Goal: Task Accomplishment & Management: Use online tool/utility

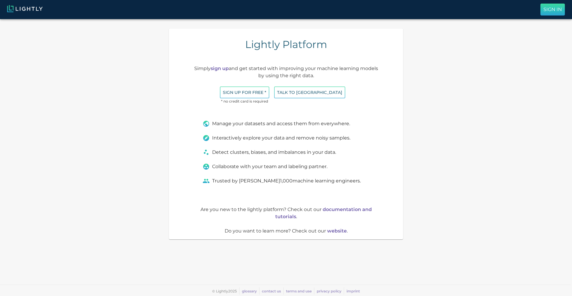
click at [550, 13] on button "Sign In" at bounding box center [552, 10] width 24 height 12
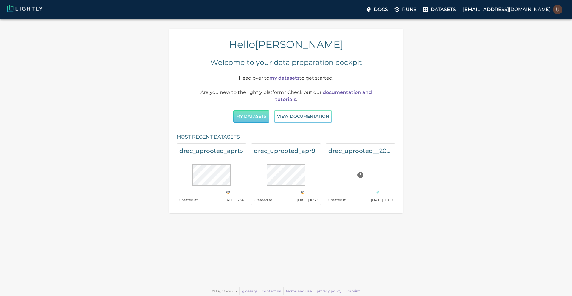
click at [256, 116] on button "My Datasets" at bounding box center [251, 116] width 36 height 12
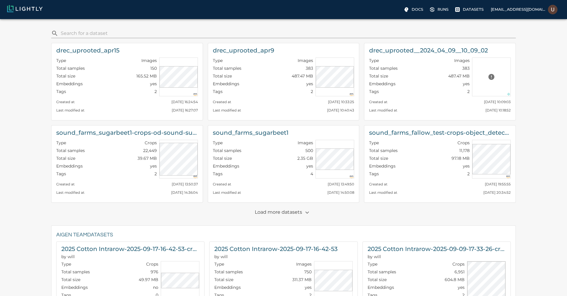
click at [266, 207] on p "Load more datasets" at bounding box center [283, 212] width 57 height 10
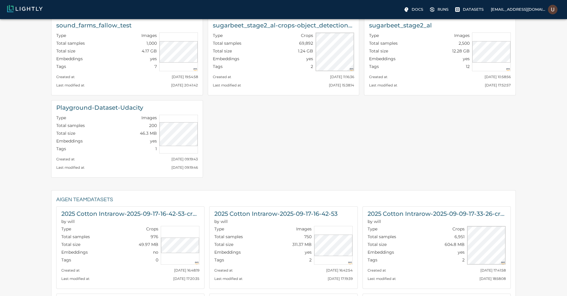
scroll to position [214, 0]
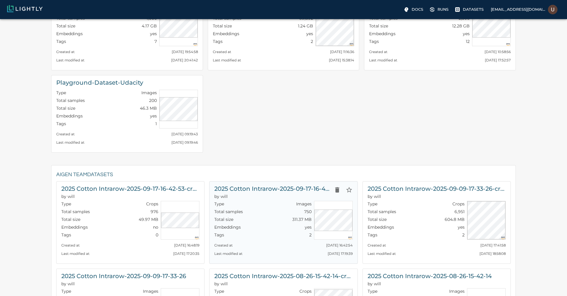
click at [271, 189] on h6 "2025 Cotton Intrarow-2025-09-17-16-42-53" at bounding box center [272, 189] width 117 height 10
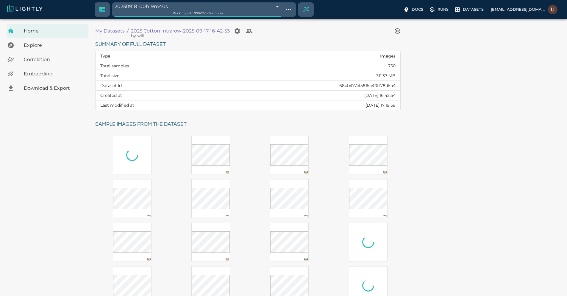
click at [60, 76] on span "Embedding" at bounding box center [54, 73] width 60 height 7
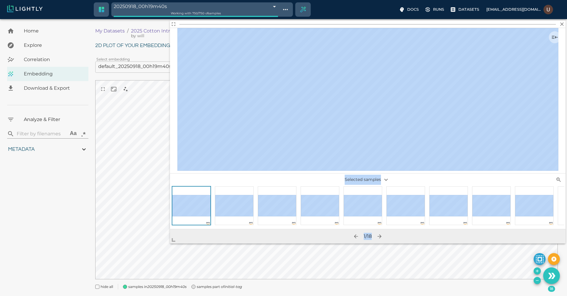
click at [140, 253] on body "20250918_00h19m40s 68cb501c4050512dd732bc3d Working with 750 / 750 of samples D…" at bounding box center [283, 165] width 567 height 292
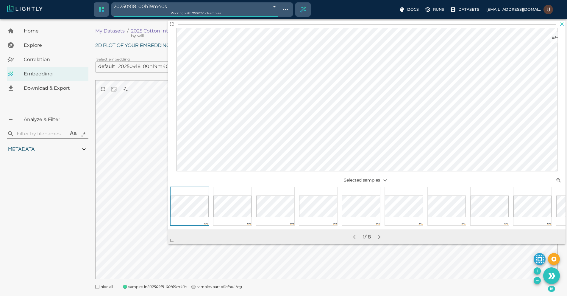
click at [564, 21] on icon "button" at bounding box center [562, 24] width 6 height 6
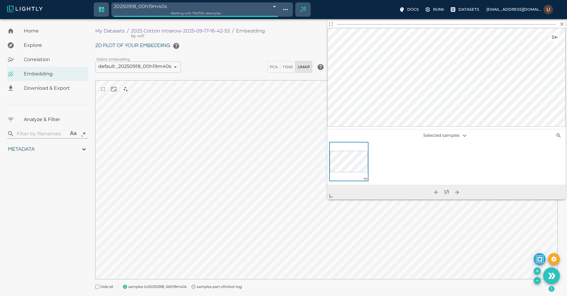
click at [564, 20] on body "20250918_00h19m40s 68cb501c4050512dd732bc3d Working with 750 / 750 of samples D…" at bounding box center [283, 165] width 567 height 292
click at [562, 22] on icon "button" at bounding box center [562, 24] width 6 height 6
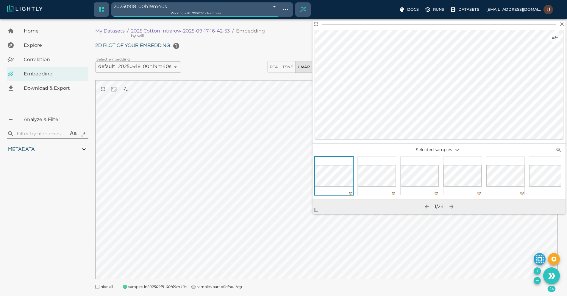
drag, startPoint x: 334, startPoint y: 193, endPoint x: 211, endPoint y: 269, distance: 144.6
click at [313, 214] on span at bounding box center [319, 208] width 12 height 12
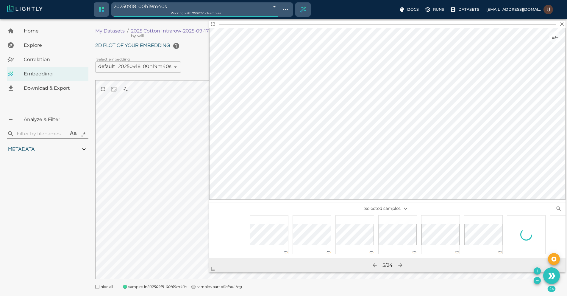
scroll to position [0, 346]
click at [437, 249] on div at bounding box center [442, 234] width 39 height 39
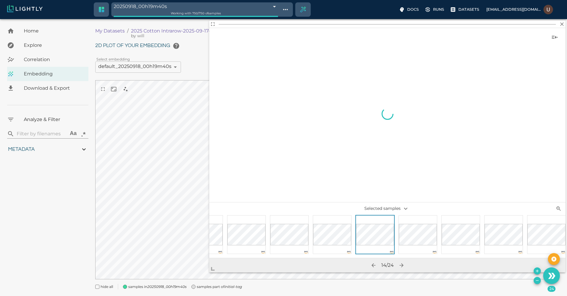
scroll to position [0, 497]
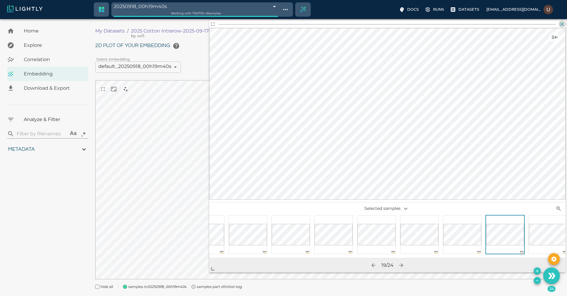
click at [563, 22] on icon "button" at bounding box center [562, 24] width 6 height 6
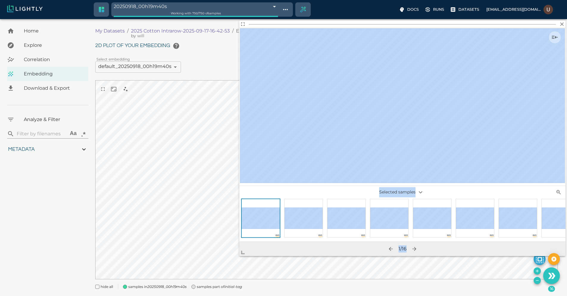
click at [233, 262] on body "20250918_00h19m40s 68cb501c4050512dd732bc3d Working with 750 / 750 of samples D…" at bounding box center [283, 165] width 567 height 292
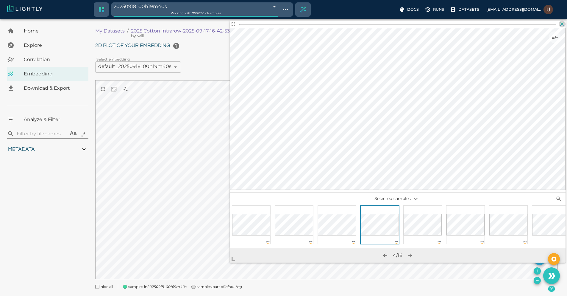
click at [561, 25] on icon "button" at bounding box center [562, 24] width 6 height 6
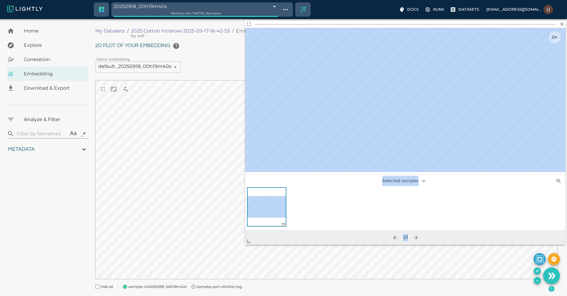
scroll to position [15, 0]
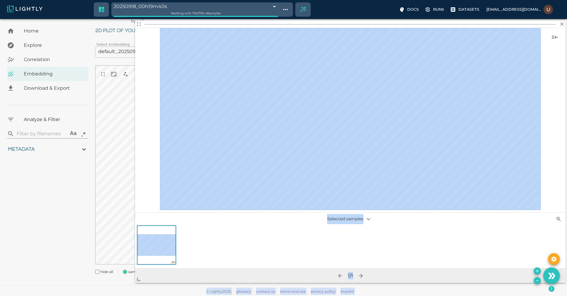
drag, startPoint x: 332, startPoint y: 195, endPoint x: 108, endPoint y: 295, distance: 244.8
click at [108, 295] on body "20250918_00h19m40s 68cb501c4050512dd732bc3d Working with 750 / 750 of samples D…" at bounding box center [283, 150] width 567 height 292
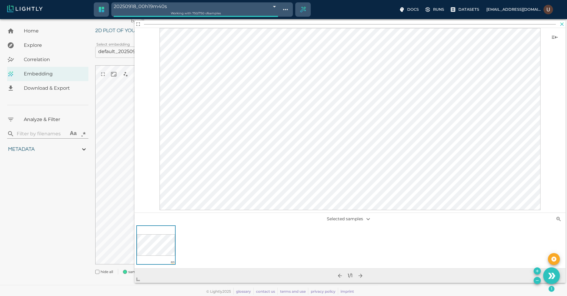
click at [565, 21] on icon "button" at bounding box center [562, 24] width 6 height 6
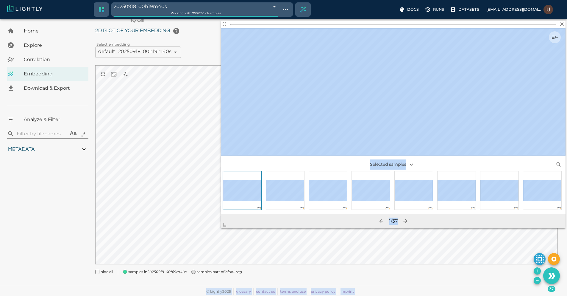
click at [200, 229] on body "20250918_00h19m40s 68cb501c4050512dd732bc3d Working with 750 / 750 of samples D…" at bounding box center [283, 150] width 567 height 292
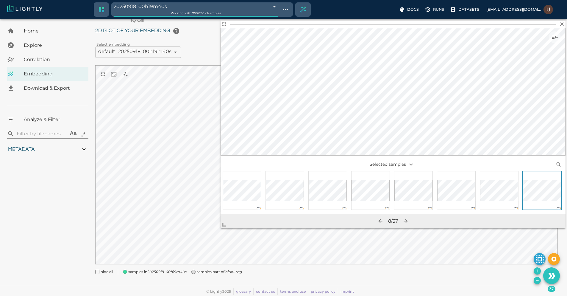
click at [486, 203] on div at bounding box center [499, 190] width 39 height 39
click at [562, 24] on icon "button" at bounding box center [563, 24] width 4 height 4
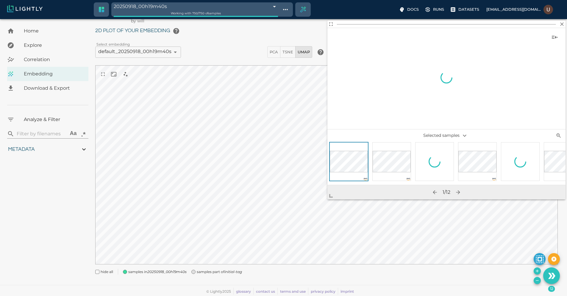
drag, startPoint x: 334, startPoint y: 195, endPoint x: 270, endPoint y: 226, distance: 71.3
click at [328, 199] on span at bounding box center [334, 193] width 12 height 12
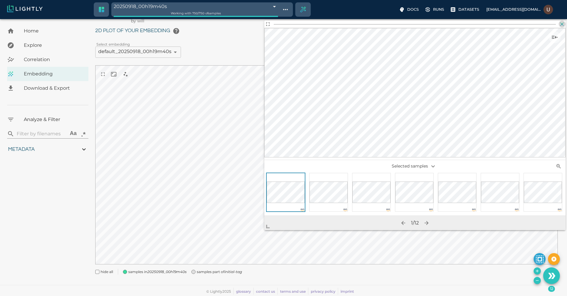
click at [564, 24] on icon "button" at bounding box center [562, 24] width 6 height 6
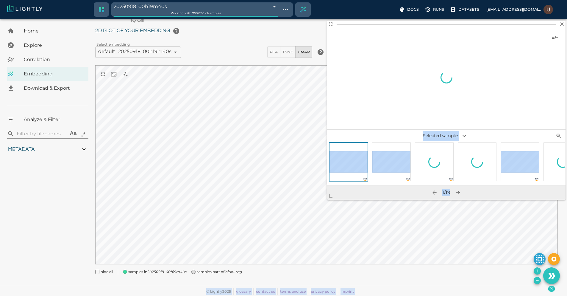
click at [301, 213] on body "20250918_00h19m40s 68cb501c4050512dd732bc3d Working with 750 / 750 of samples D…" at bounding box center [283, 150] width 567 height 292
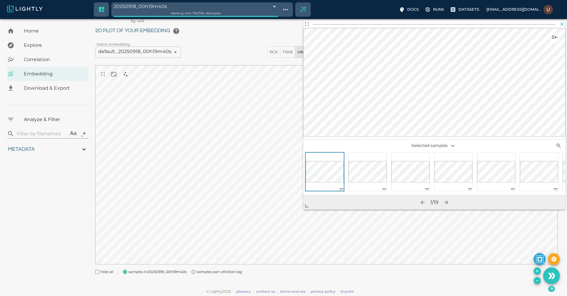
click at [561, 25] on icon "button" at bounding box center [562, 24] width 6 height 6
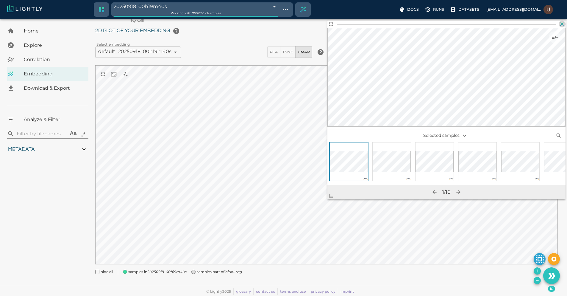
click at [564, 24] on icon "button" at bounding box center [562, 24] width 6 height 6
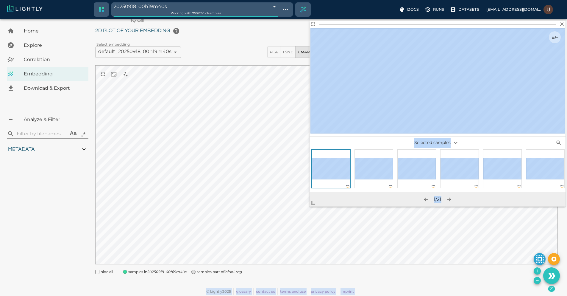
click at [306, 204] on body "20250918_00h19m40s 68cb501c4050512dd732bc3d Working with 750 / 750 of samples D…" at bounding box center [283, 150] width 567 height 292
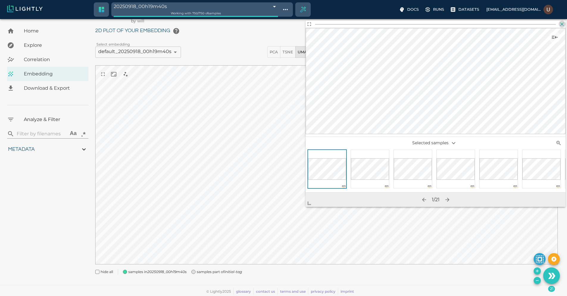
click at [562, 26] on icon "button" at bounding box center [562, 24] width 6 height 6
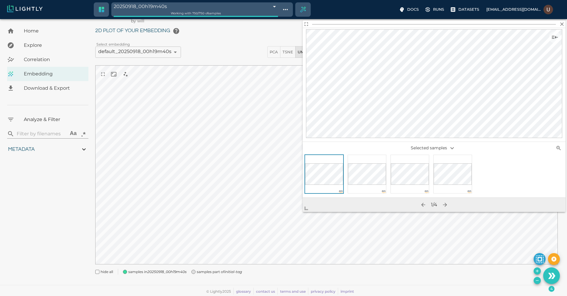
drag, startPoint x: 330, startPoint y: 197, endPoint x: 137, endPoint y: 270, distance: 205.6
click at [303, 212] on span at bounding box center [309, 206] width 12 height 12
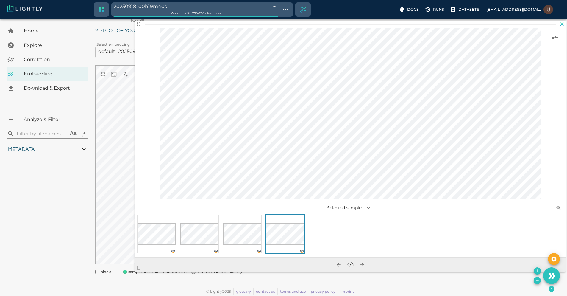
click at [563, 23] on icon "button" at bounding box center [562, 24] width 6 height 6
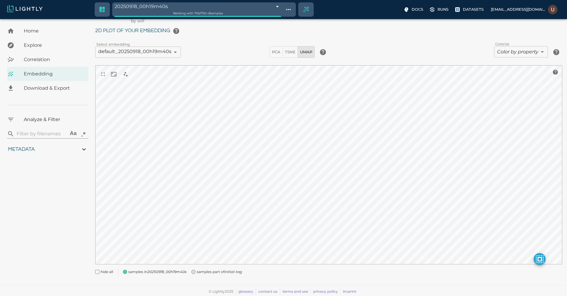
click at [46, 89] on span "Download & Export" at bounding box center [54, 88] width 60 height 7
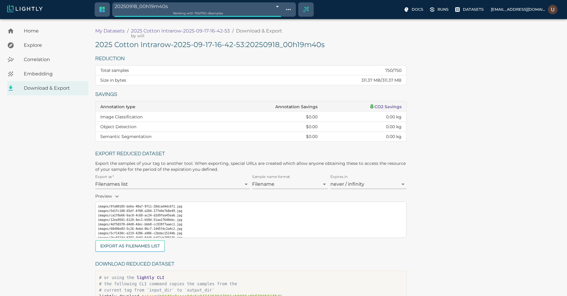
click at [235, 44] on h5 "2025 Cotton Intrarow-2025-09-17-16-42-53 : 20250918_00h19m40s" at bounding box center [251, 45] width 312 height 10
click at [177, 46] on h5 "2025 Cotton Intrarow-2025-09-17-16-42-53 : 20250918_00h19m40s" at bounding box center [251, 45] width 312 height 10
click at [177, 45] on h5 "2025 Cotton Intrarow-2025-09-17-16-42-53 : 20250918_00h19m40s" at bounding box center [251, 45] width 312 height 10
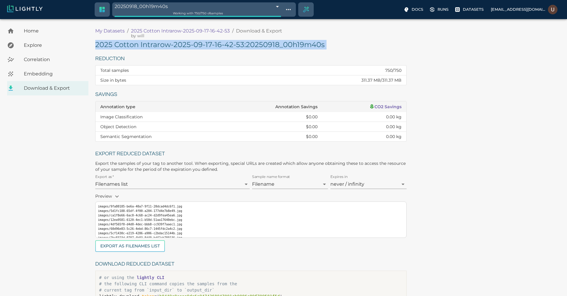
click at [177, 45] on h5 "2025 Cotton Intrarow-2025-09-17-16-42-53 : 20250918_00h19m40s" at bounding box center [251, 45] width 312 height 10
copy h5 "2025 Cotton Intrarow-2025-09-17-16-42-53 : 20250918_00h19m40s"
click at [42, 75] on span "Embedding" at bounding box center [54, 73] width 60 height 7
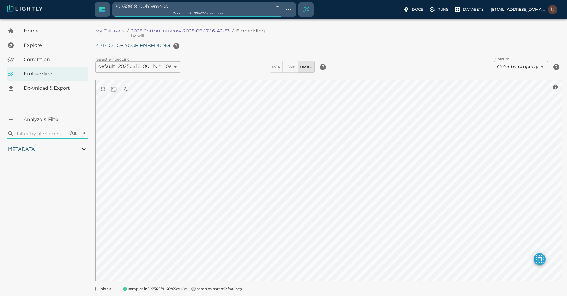
type input "0.810681549501253"
type input "3.08168154950125"
type input "23.3435592651367"
type input "73.7825592651367"
type input "0.810681549501253"
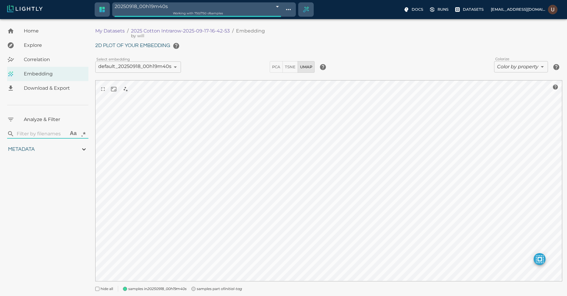
type input "3.08168154950125"
type input "23.3435592651367"
type input "73.7825592651367"
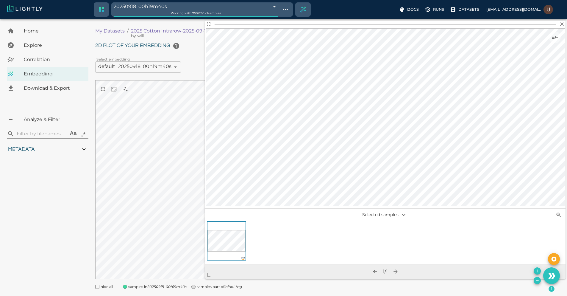
scroll to position [15, 0]
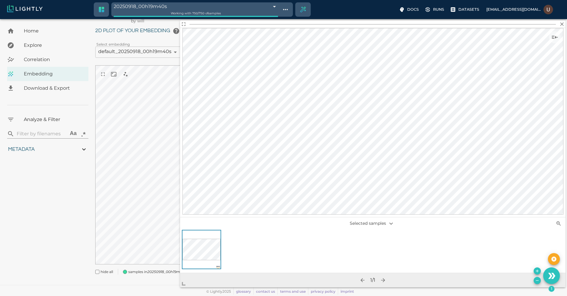
drag, startPoint x: 332, startPoint y: 197, endPoint x: 168, endPoint y: 295, distance: 191.0
click at [168, 295] on body "20250918_00h19m40s 68cb501c4050512dd732bc3d Working with 750 / 750 of samples D…" at bounding box center [283, 150] width 567 height 292
click at [560, 27] on icon "button" at bounding box center [562, 24] width 6 height 6
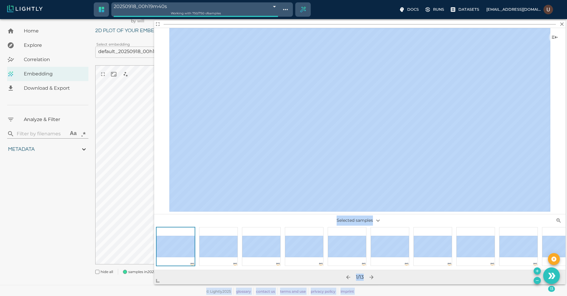
drag, startPoint x: 333, startPoint y: 195, endPoint x: 114, endPoint y: 293, distance: 239.9
click at [114, 293] on body "20250918_00h19m40s 68cb501c4050512dd732bc3d Working with 750 / 750 of samples D…" at bounding box center [283, 150] width 567 height 292
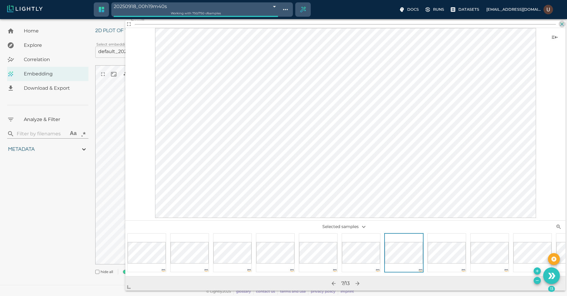
click at [560, 25] on icon "button" at bounding box center [562, 24] width 6 height 6
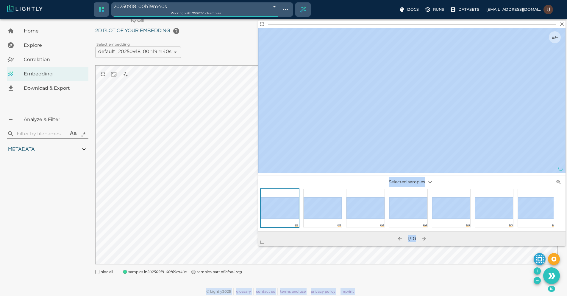
drag, startPoint x: 332, startPoint y: 197, endPoint x: 208, endPoint y: 273, distance: 145.1
click at [208, 273] on body "20250918_00h19m40s 68cb501c4050512dd732bc3d Working with 750 / 750 of samples D…" at bounding box center [283, 150] width 567 height 292
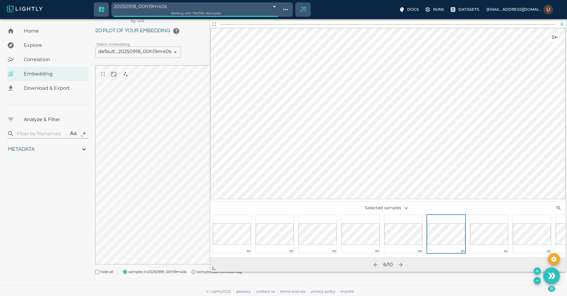
click at [564, 24] on icon "button" at bounding box center [562, 24] width 6 height 6
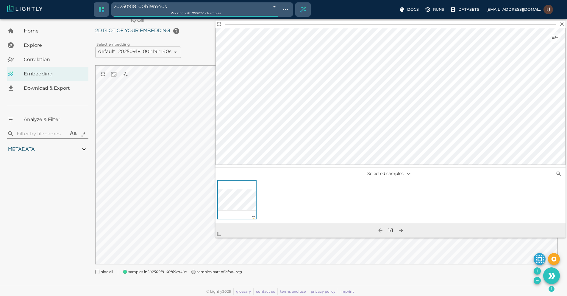
drag, startPoint x: 333, startPoint y: 194, endPoint x: 217, endPoint y: 234, distance: 122.8
click at [217, 234] on span at bounding box center [222, 231] width 12 height 12
click at [564, 24] on icon "button" at bounding box center [562, 24] width 6 height 6
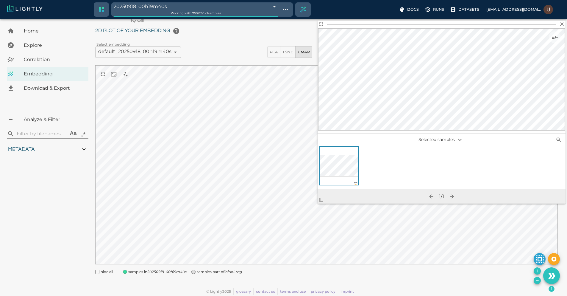
drag, startPoint x: 333, startPoint y: 193, endPoint x: 319, endPoint y: 199, distance: 14.7
click at [319, 199] on span at bounding box center [324, 198] width 12 height 12
click at [563, 22] on icon "button" at bounding box center [562, 24] width 6 height 6
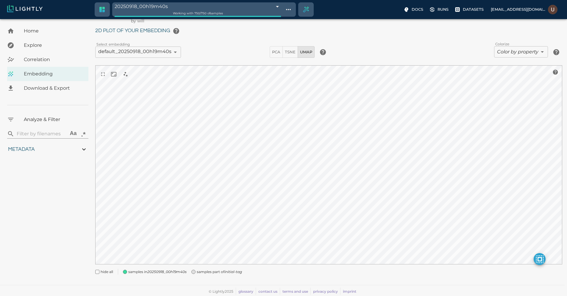
click at [47, 89] on span "Download & Export" at bounding box center [54, 88] width 60 height 7
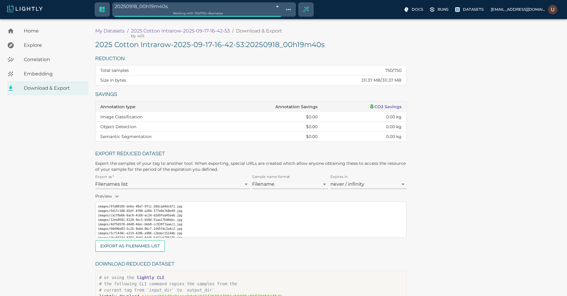
click at [159, 45] on h5 "2025 Cotton Intrarow-2025-09-17-16-42-53 : 20250918_00h19m40s" at bounding box center [251, 45] width 312 height 10
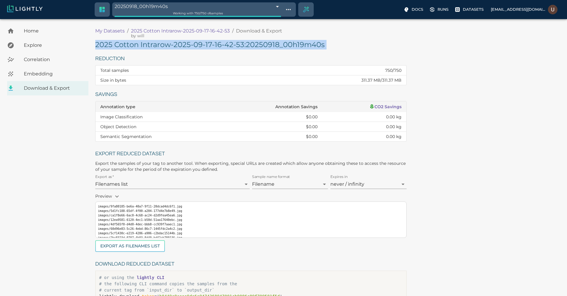
click at [159, 45] on h5 "2025 Cotton Intrarow-2025-09-17-16-42-53 : 20250918_00h19m40s" at bounding box center [251, 45] width 312 height 10
click at [40, 75] on span "Embedding" at bounding box center [54, 73] width 60 height 7
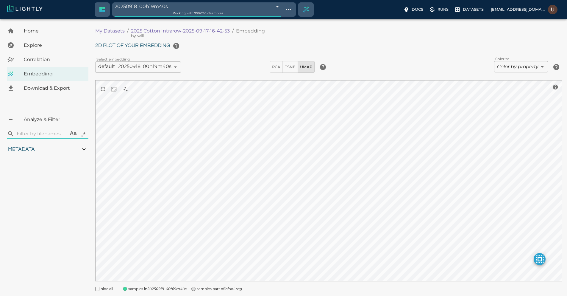
type input "0.810681549501253"
type input "3.08168154950125"
type input "23.3435592651367"
type input "73.7825592651367"
type input "0.810681549501253"
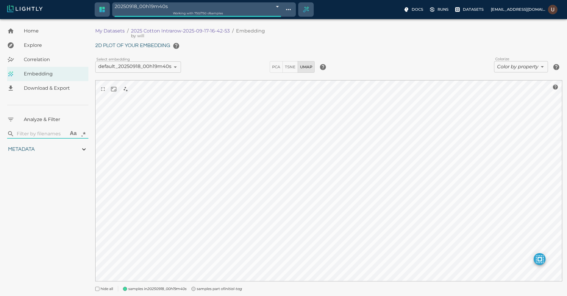
type input "3.08168154950125"
type input "23.3435592651367"
type input "73.7825592651367"
click at [41, 87] on span "Download & Export" at bounding box center [54, 88] width 60 height 7
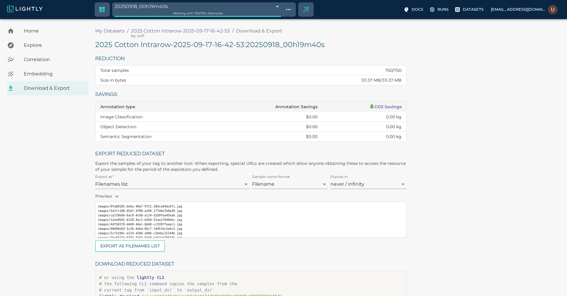
click at [176, 44] on h5 "2025 Cotton Intrarow-2025-09-17-16-42-53 : 20250918_00h19m40s" at bounding box center [251, 45] width 312 height 10
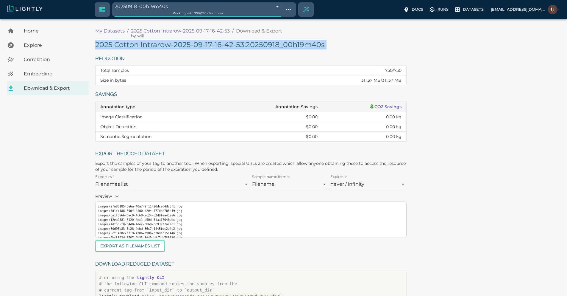
click at [176, 44] on h5 "2025 Cotton Intrarow-2025-09-17-16-42-53 : 20250918_00h19m40s" at bounding box center [251, 45] width 312 height 10
copy h5 "2025 Cotton Intrarow-2025-09-17-16-42-53 : 20250918_00h19m40s"
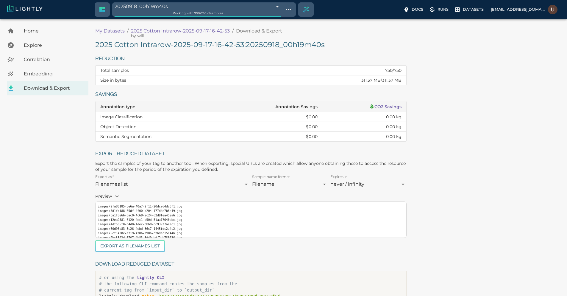
click at [452, 164] on div "2025 Cotton Intrarow-2025-09-17-16-42-53 : 20250918_00h19m40s Reduction Total s…" at bounding box center [328, 176] width 467 height 273
click at [278, 47] on h5 "2025 Cotton Intrarow-2025-09-17-16-42-53 : 20250918_00h19m40s" at bounding box center [251, 45] width 312 height 10
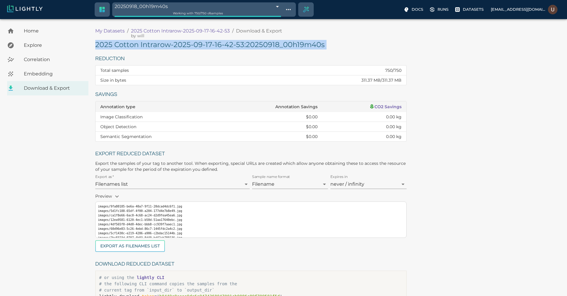
click at [278, 47] on h5 "2025 Cotton Intrarow-2025-09-17-16-42-53 : 20250918_00h19m40s" at bounding box center [251, 45] width 312 height 10
copy h5 "2025 Cotton Intrarow-2025-09-17-16-42-53 : 20250918_00h19m40s"
